Goal: Find specific page/section: Find specific page/section

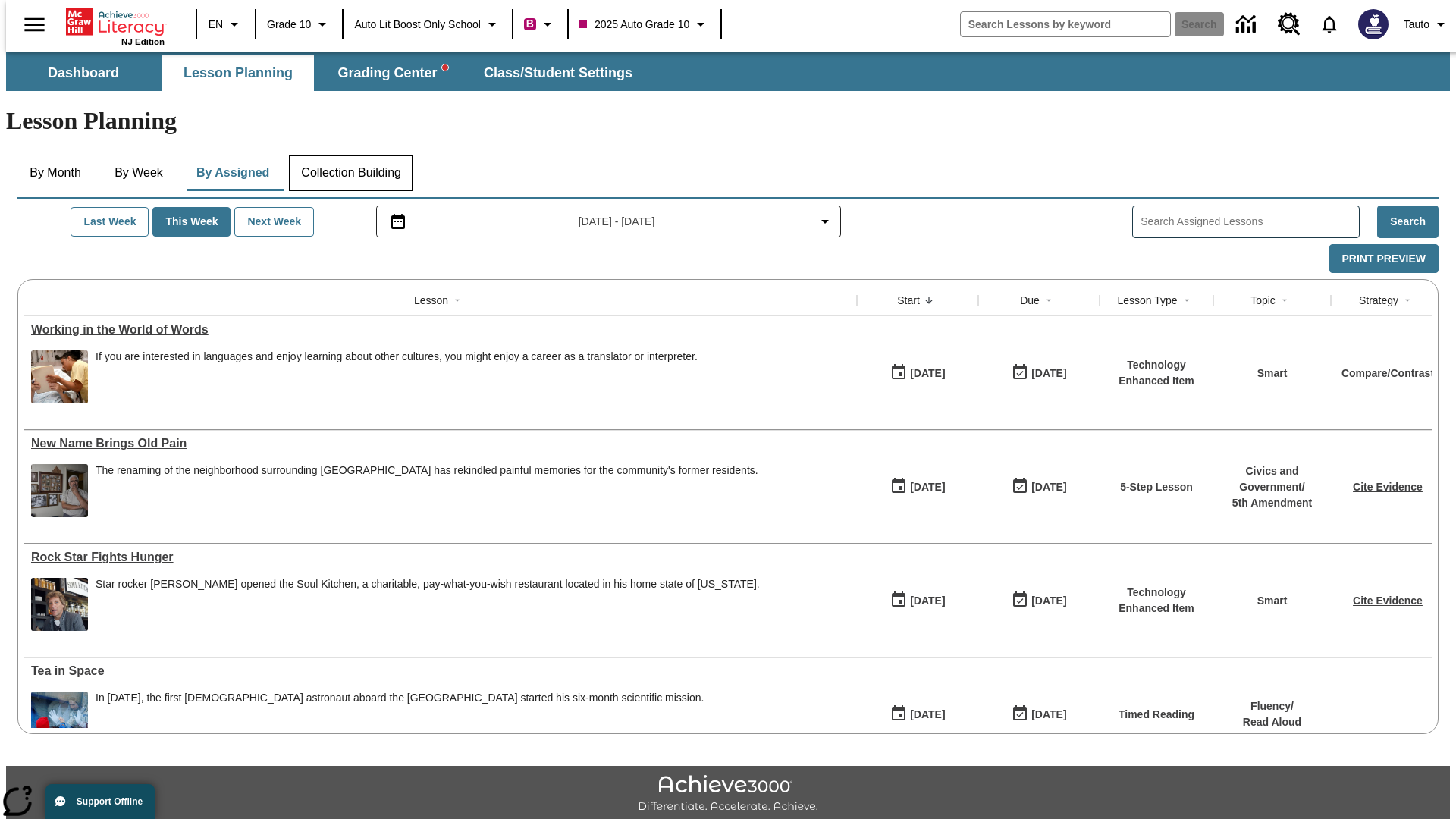
click at [350, 155] on button "Collection Building" at bounding box center [352, 173] width 125 height 36
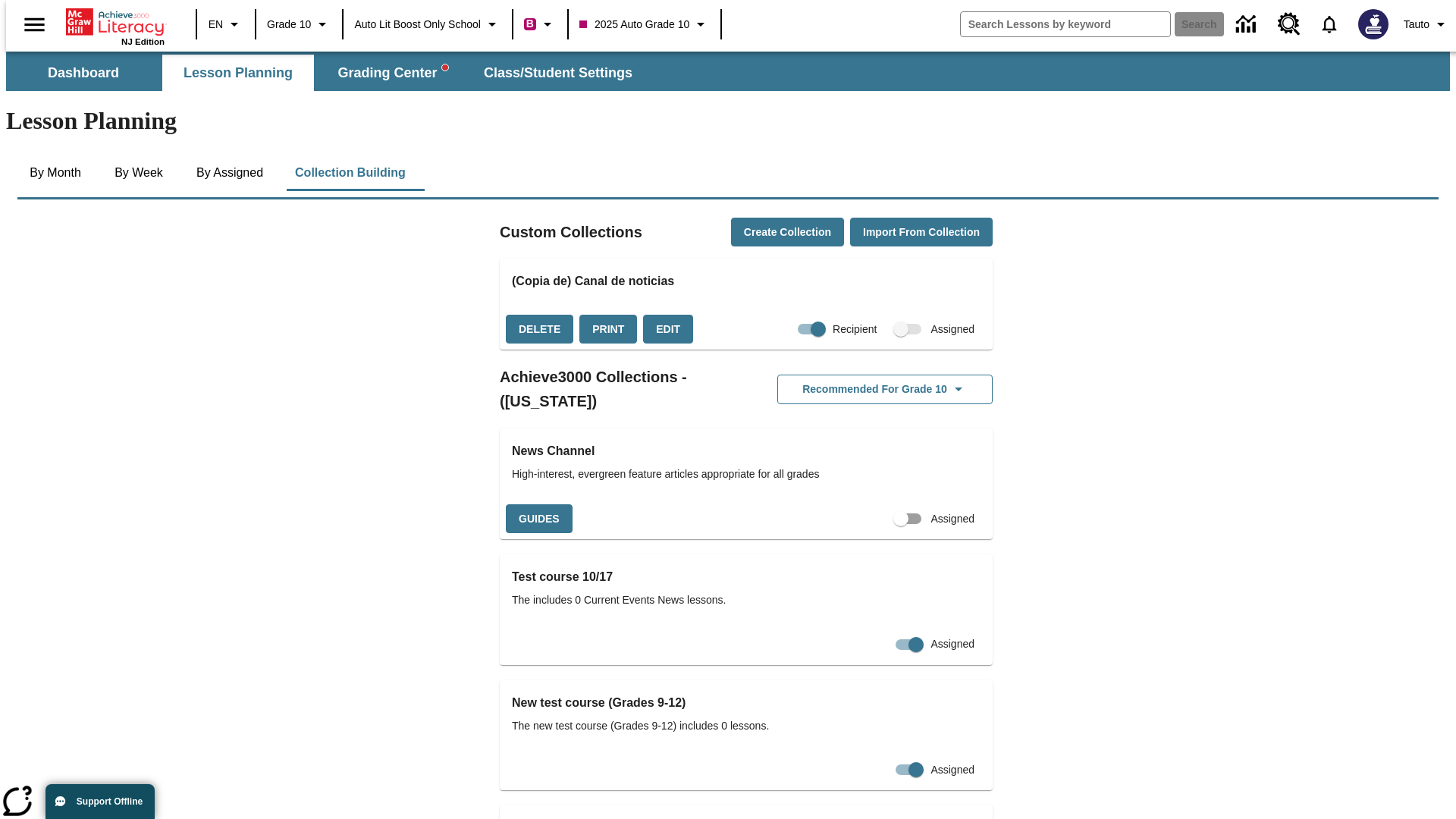
click at [876, 504] on input "Assigned" at bounding box center [901, 518] width 87 height 29
checkbox input "true"
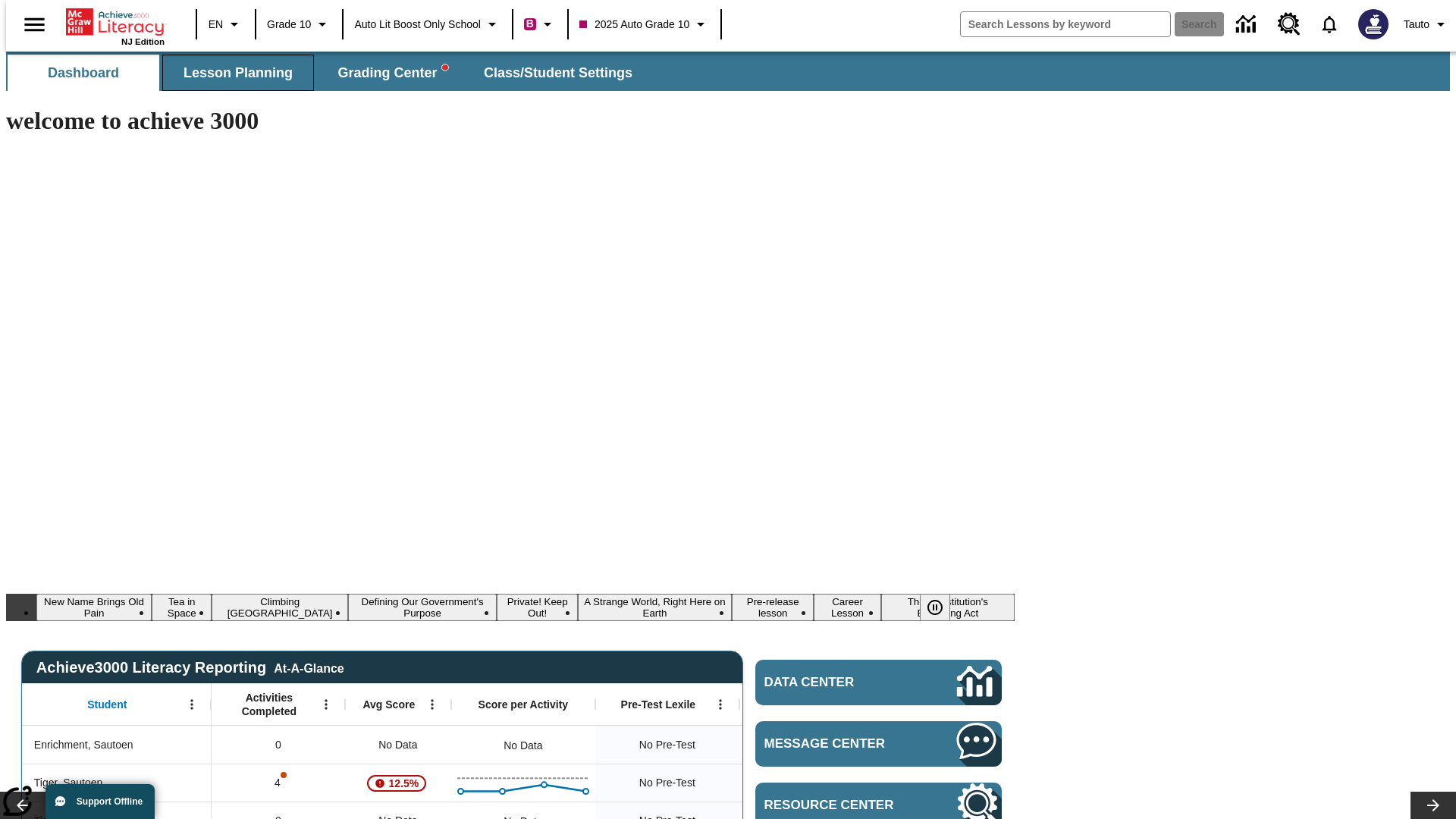
click at [232, 73] on span "Lesson Planning" at bounding box center [238, 74] width 109 height 18
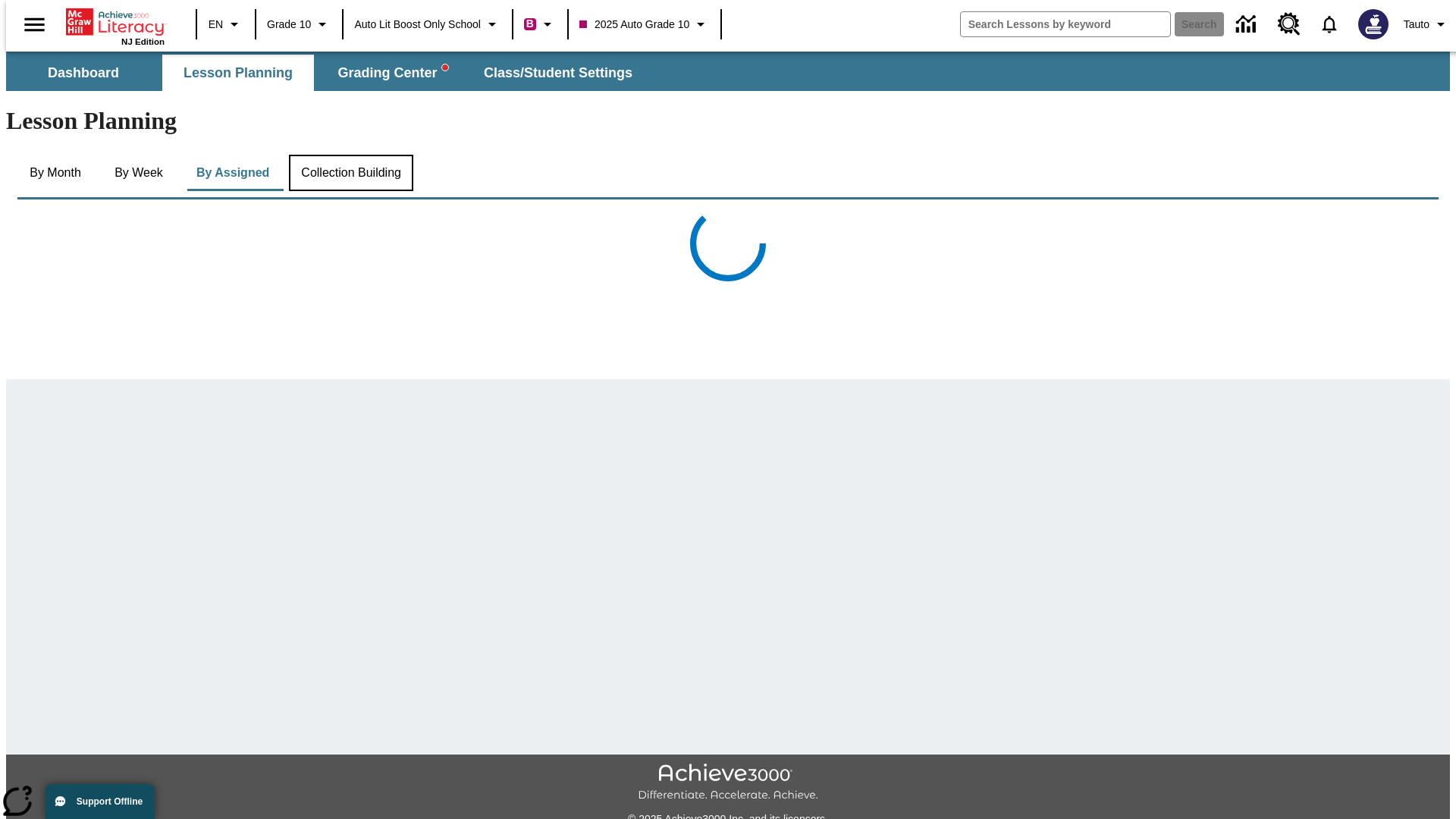
click at [350, 155] on button "Collection Building" at bounding box center [352, 173] width 125 height 36
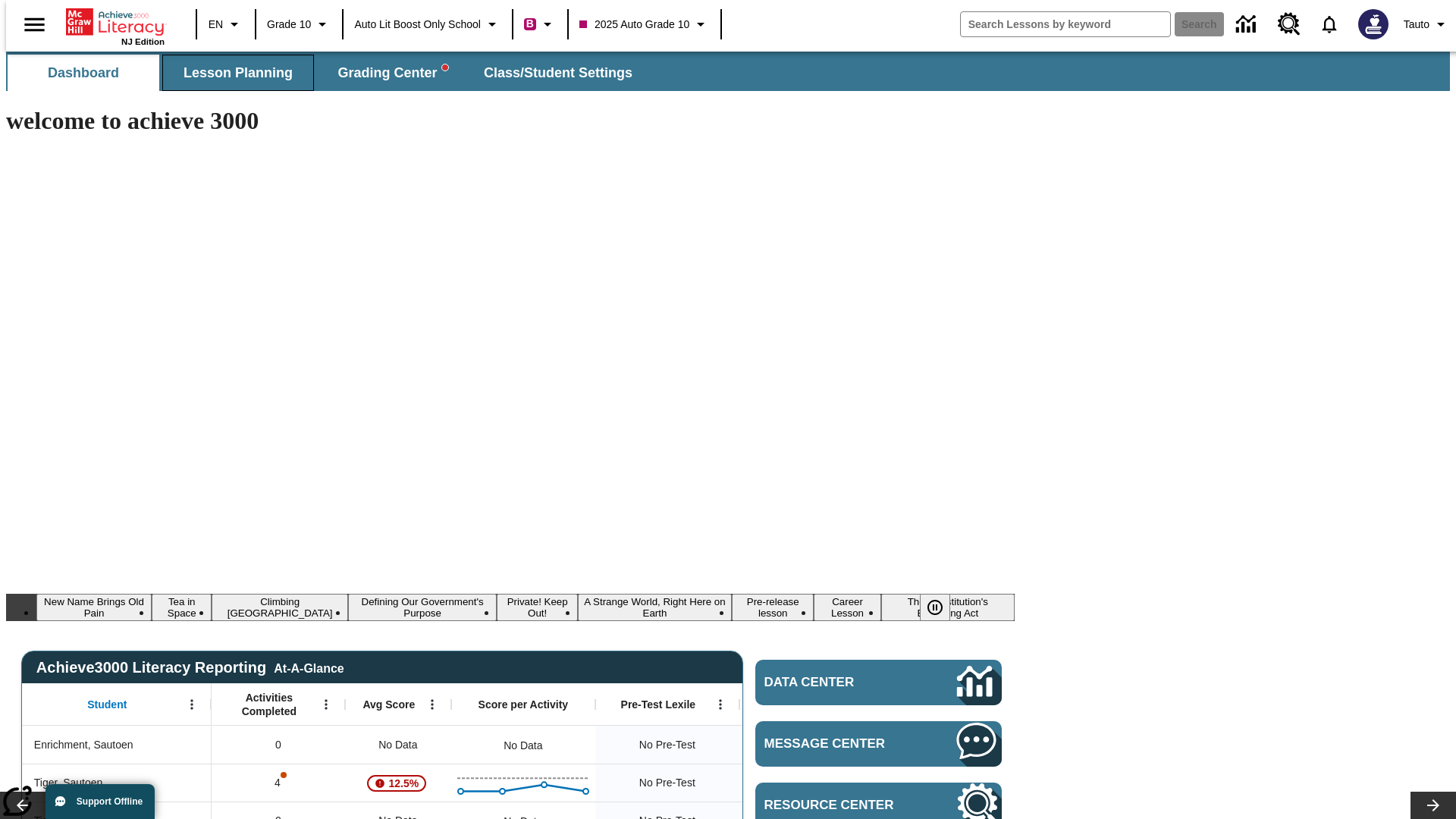
click at [232, 73] on span "Lesson Planning" at bounding box center [238, 74] width 109 height 18
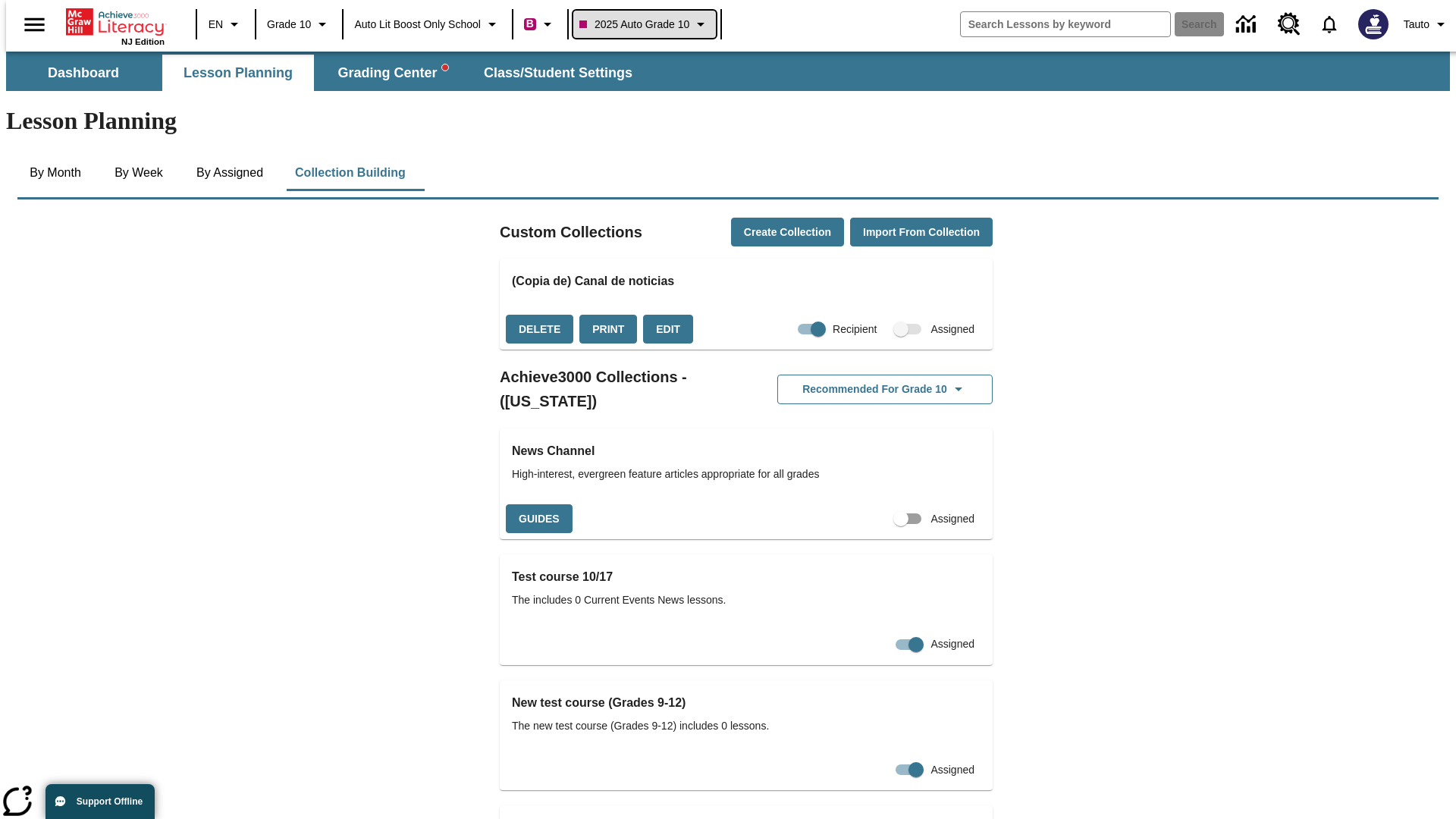
click at [646, 24] on span "2025 Auto Grade 10" at bounding box center [634, 25] width 110 height 16
